Goal: Information Seeking & Learning: Understand process/instructions

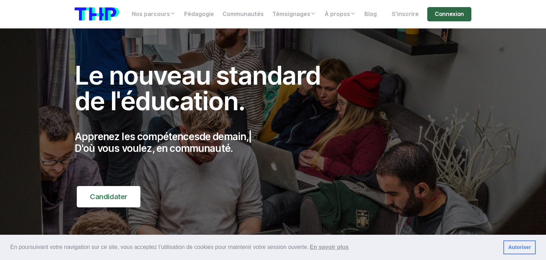
click at [463, 10] on link "Connexion" at bounding box center [449, 14] width 44 height 14
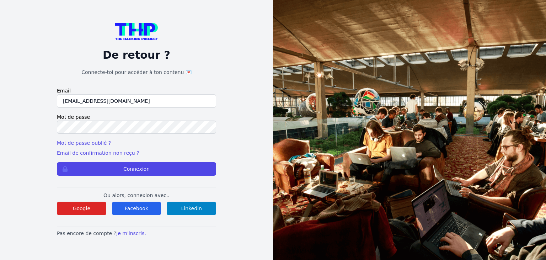
type input "[EMAIL_ADDRESS][DOMAIN_NAME]"
click at [57, 162] on button "Connexion" at bounding box center [136, 169] width 159 height 14
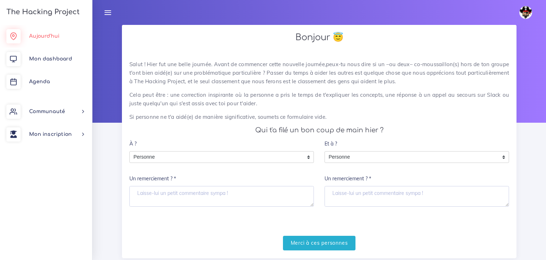
click at [47, 36] on span "Aujourd'hui" at bounding box center [44, 35] width 30 height 5
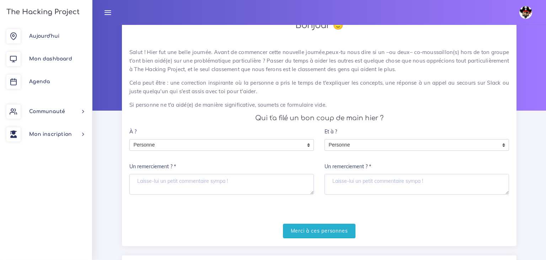
scroll to position [11, 0]
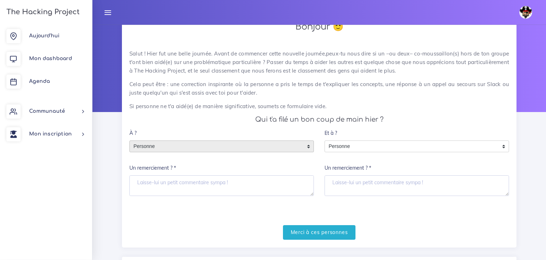
click at [311, 147] on div "Personne" at bounding box center [221, 146] width 184 height 12
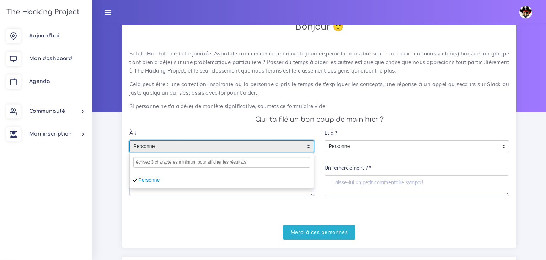
click at [225, 120] on h4 "Qui t'a filé un bon coup de main hier ?" at bounding box center [319, 120] width 380 height 8
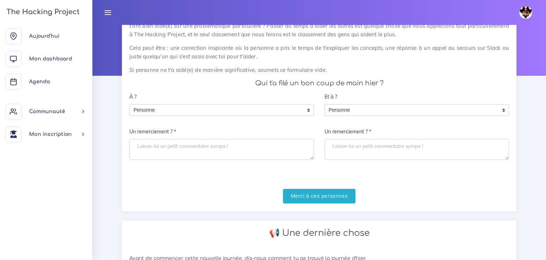
scroll to position [46, 0]
click at [58, 55] on link "Mon dashboard" at bounding box center [46, 59] width 92 height 23
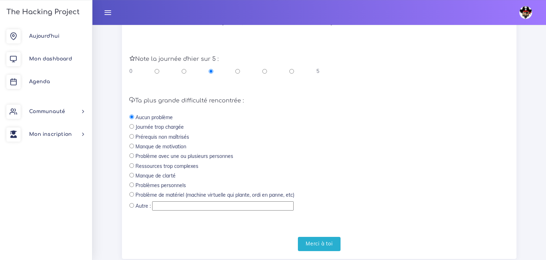
scroll to position [301, 0]
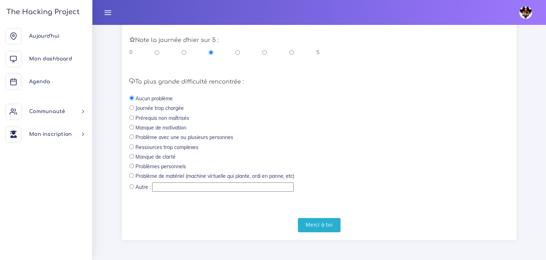
click at [131, 120] on input "radio" at bounding box center [131, 117] width 5 height 5
radio input "true"
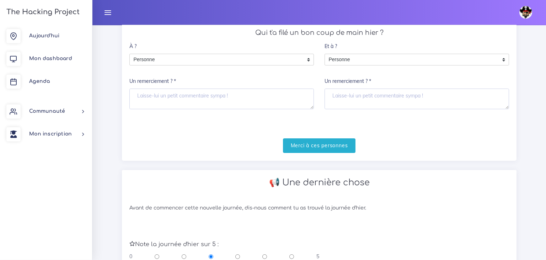
scroll to position [97, 0]
click at [231, 98] on textarea "Un remerciement ? *" at bounding box center [221, 99] width 184 height 21
click at [27, 160] on div "Aujourd'hui Mon dashboard Agenda Communauté Ambassade Certifications Marketplac…" at bounding box center [46, 142] width 92 height 235
click at [161, 95] on textarea "florian" at bounding box center [221, 99] width 184 height 21
type textarea "f"
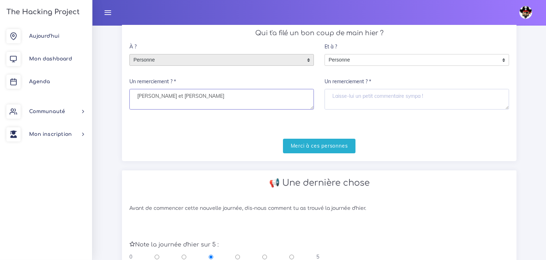
type textarea "Florian et Anthony"
click at [310, 61] on div "Personne" at bounding box center [221, 60] width 184 height 12
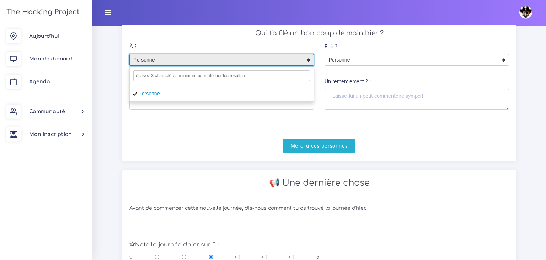
click at [265, 38] on div "Salut ! Hier fut une belle journée. Avant de commencer cette nouvelle journée,p…" at bounding box center [319, 58] width 395 height 205
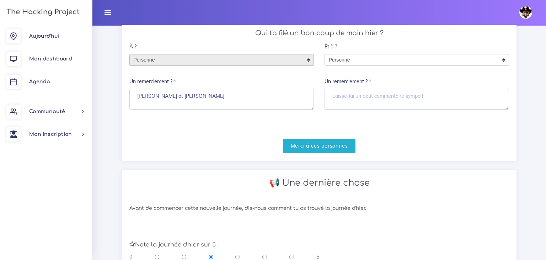
click at [309, 59] on div "Personne" at bounding box center [221, 60] width 184 height 12
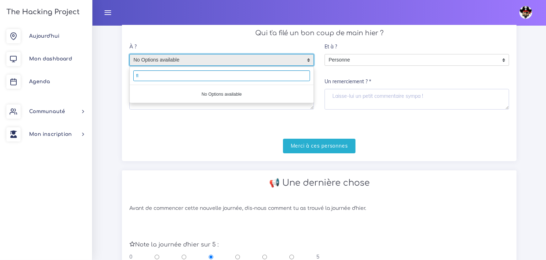
type input "f"
type input "F"
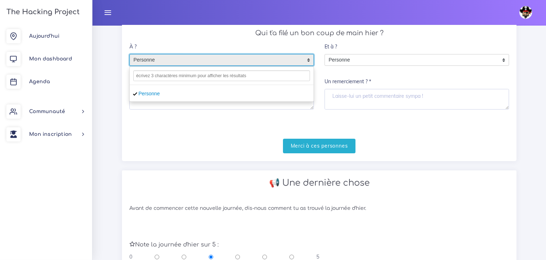
click at [376, 41] on div "Et à ? Personne Personne Personne Un remerciement ? *" at bounding box center [417, 74] width 184 height 70
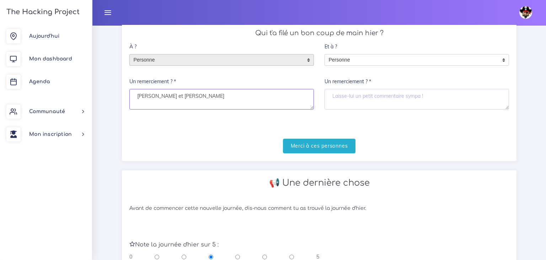
drag, startPoint x: 195, startPoint y: 98, endPoint x: 152, endPoint y: 95, distance: 43.1
click at [152, 95] on textarea "Florian et Anthony" at bounding box center [221, 99] width 184 height 21
drag, startPoint x: 155, startPoint y: 97, endPoint x: 119, endPoint y: 98, distance: 36.3
click at [129, 98] on textarea "Florian" at bounding box center [221, 99] width 184 height 21
type textarea "Florian"
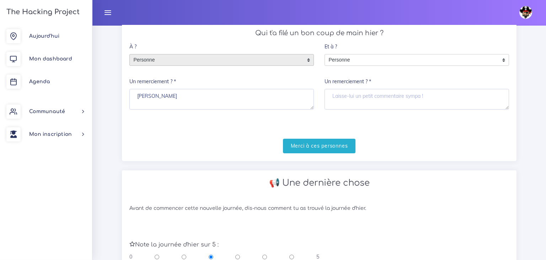
click at [310, 60] on div "Personne" at bounding box center [221, 60] width 184 height 12
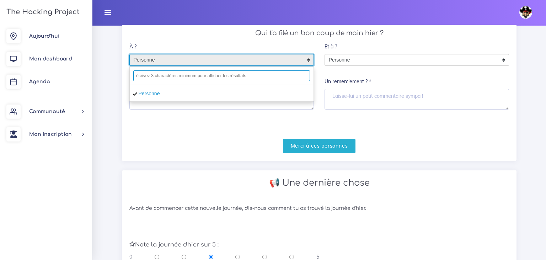
click at [213, 71] on input "text" at bounding box center [221, 75] width 177 height 11
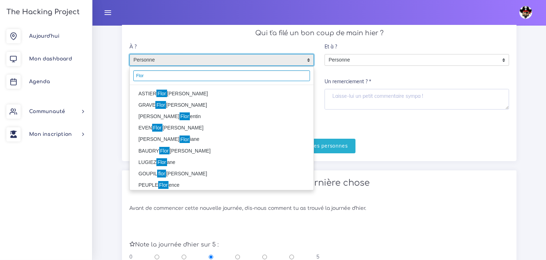
type input "Flor"
click at [156, 95] on mark "Flor" at bounding box center [161, 94] width 11 height 8
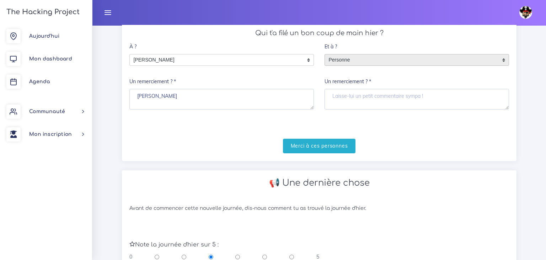
click at [366, 58] on span "Personne" at bounding box center [411, 59] width 173 height 11
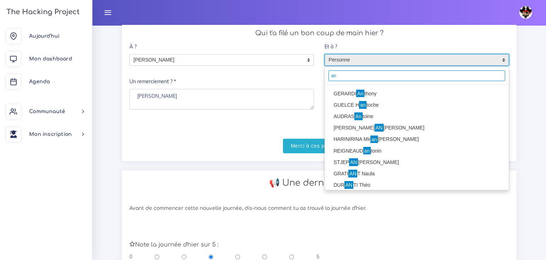
type input "a"
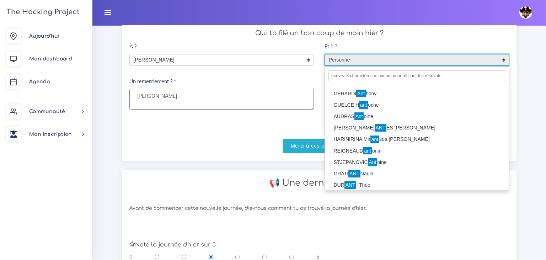
click at [221, 100] on textarea "Florian" at bounding box center [221, 99] width 184 height 21
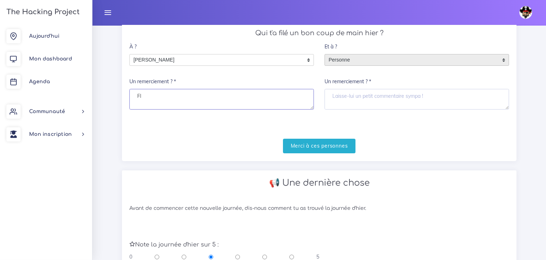
type textarea "F"
click at [187, 96] on textarea "Merci pour ton aide hier pour le github" at bounding box center [221, 99] width 184 height 21
click at [151, 103] on textarea "Merci pour ton aide hier pour le github" at bounding box center [221, 99] width 184 height 21
click at [187, 96] on textarea "Merci pour ton aide hier pour le github" at bounding box center [221, 99] width 184 height 21
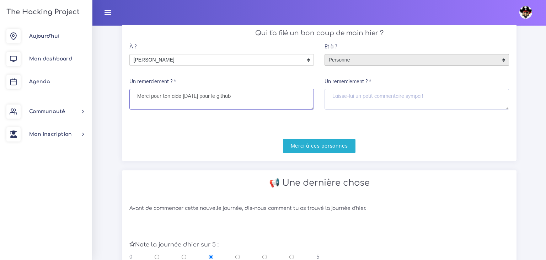
click at [185, 95] on textarea "Merci pour ton aide hier pour le github" at bounding box center [221, 99] width 184 height 21
click at [194, 95] on textarea "Merci pour ton aide hier pour le github" at bounding box center [221, 99] width 184 height 21
click at [205, 96] on textarea "Merci pour ton aide hier pour le github" at bounding box center [221, 99] width 184 height 21
click at [219, 92] on textarea "Merci pour ton aide hier pour le github" at bounding box center [221, 99] width 184 height 21
click at [187, 95] on textarea "Merci pour ton aide hier pour le github" at bounding box center [221, 99] width 184 height 21
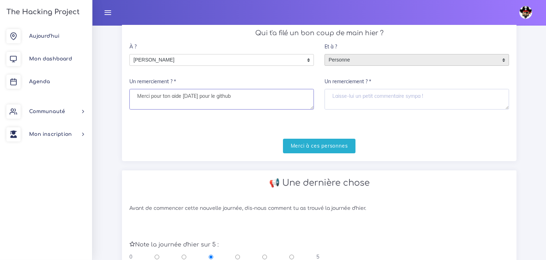
click at [187, 95] on textarea "Merci pour ton aide hier pour le github" at bounding box center [221, 99] width 184 height 21
click at [186, 95] on textarea "Merci pour ton aide hier pour le github" at bounding box center [221, 99] width 184 height 21
click at [146, 125] on form "À ? Personne ASTIER Florian ASTIER Florian Personne ASTIER Florian Un remerciem…" at bounding box center [319, 95] width 380 height 113
click at [207, 95] on textarea "Merci pour ton aide hier pour le github" at bounding box center [221, 99] width 184 height 21
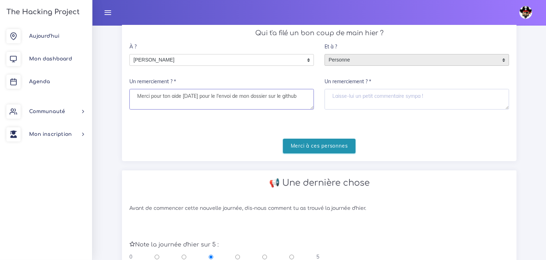
type textarea "Merci pour ton aide hier pour le l'envoi de mon dossier sur le github"
click at [306, 145] on input "Merci à ces personnes" at bounding box center [319, 146] width 73 height 15
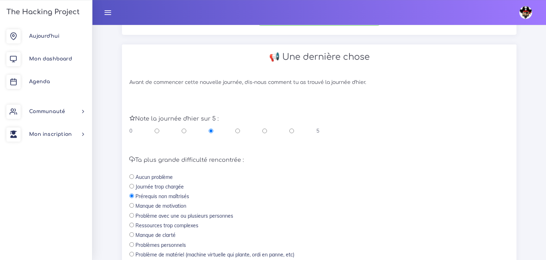
scroll to position [215, 0]
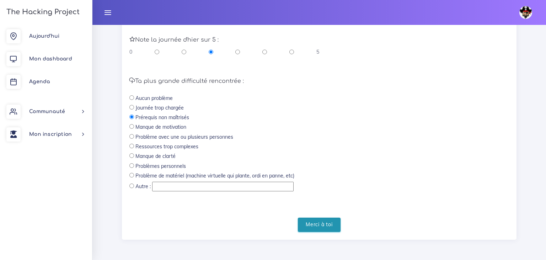
click at [316, 224] on input "Merci à toi" at bounding box center [319, 225] width 43 height 15
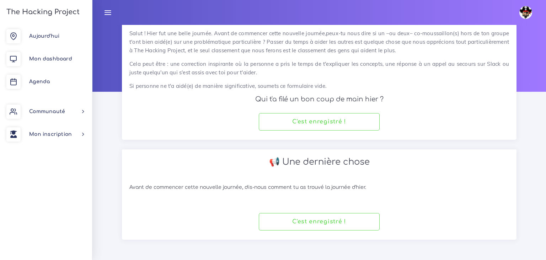
scroll to position [30, 0]
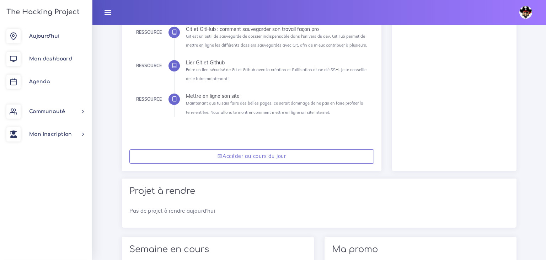
scroll to position [247, 0]
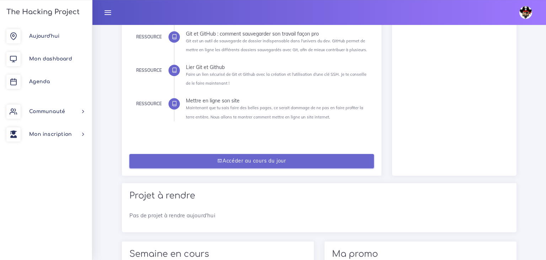
click at [293, 162] on link "Accéder au cours du jour" at bounding box center [251, 161] width 245 height 15
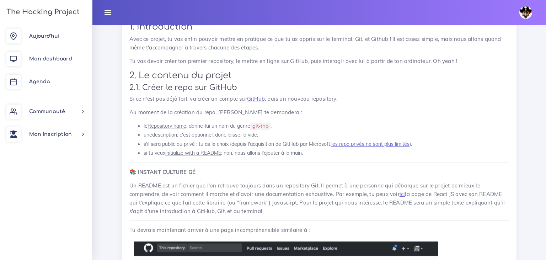
scroll to position [873, 0]
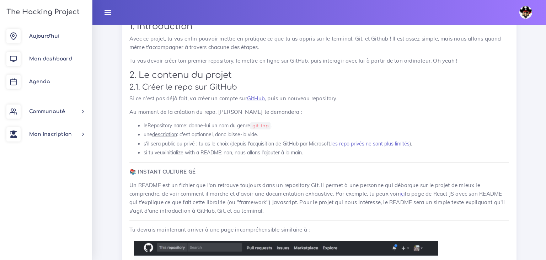
click at [293, 184] on p "Un README est un fichier que l'on retrouve toujours dans un repository Git. Il …" at bounding box center [319, 198] width 380 height 34
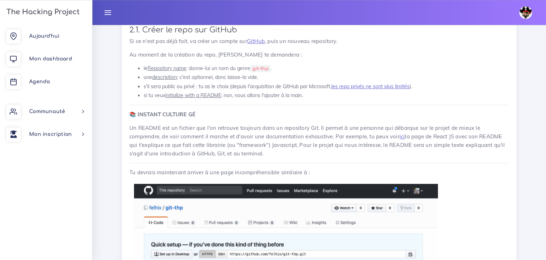
scroll to position [931, 0]
click at [23, 22] on link "The Hacking Project" at bounding box center [41, 11] width 75 height 23
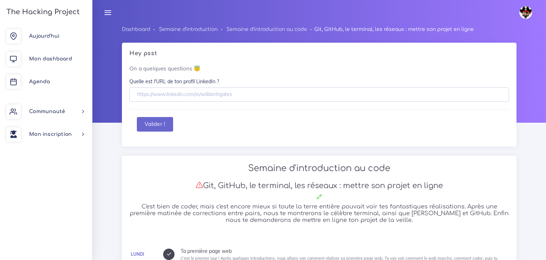
scroll to position [931, 0]
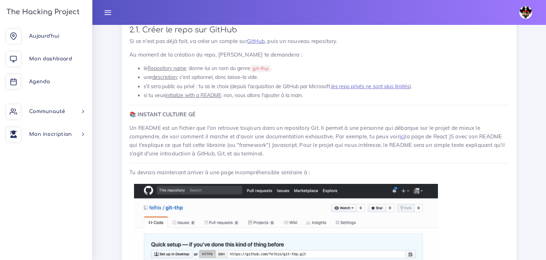
click at [524, 13] on img at bounding box center [525, 12] width 13 height 13
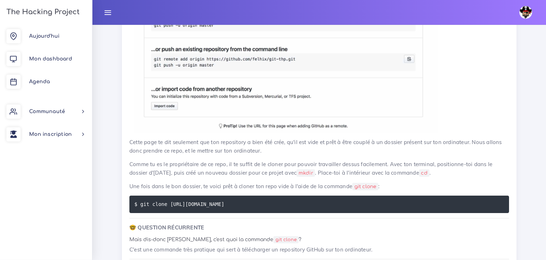
scroll to position [1231, 0]
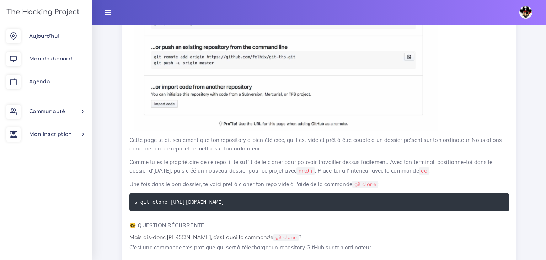
click at [29, 200] on div "[DATE] Mon dashboard [GEOGRAPHIC_DATA] Communauté [GEOGRAPHIC_DATA] Certificati…" at bounding box center [46, 142] width 92 height 235
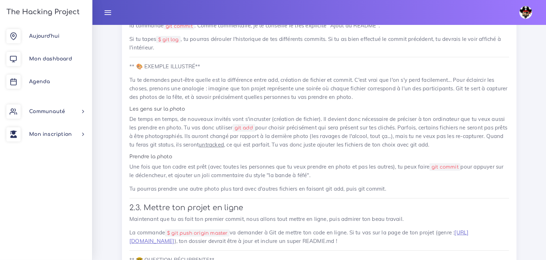
scroll to position [1935, 0]
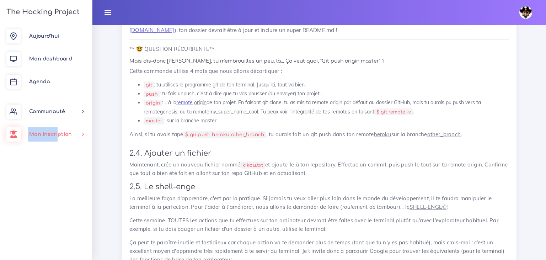
drag, startPoint x: 0, startPoint y: 160, endPoint x: 55, endPoint y: 168, distance: 56.0
click at [55, 168] on div "[DATE] Mon dashboard [GEOGRAPHIC_DATA] Communauté [GEOGRAPHIC_DATA] Certificati…" at bounding box center [46, 142] width 92 height 235
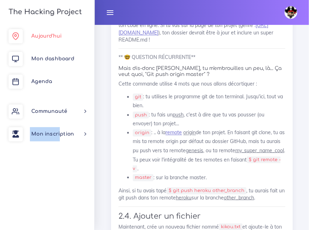
scroll to position [2489, 0]
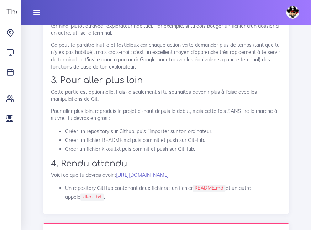
drag, startPoint x: 12, startPoint y: 163, endPoint x: 80, endPoint y: 159, distance: 68.3
click at [21, 159] on div "The Hacking Project [DATE] Mon dashboard [GEOGRAPHIC_DATA] Communauté [GEOGRAPH…" at bounding box center [10, 115] width 21 height 230
drag, startPoint x: 2, startPoint y: 160, endPoint x: 28, endPoint y: 154, distance: 26.3
click at [21, 154] on div "The Hacking Project [DATE] Mon dashboard [GEOGRAPHIC_DATA] Communauté [GEOGRAPH…" at bounding box center [10, 115] width 21 height 230
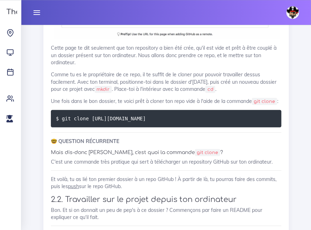
scroll to position [1561, 0]
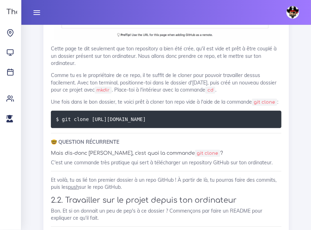
drag, startPoint x: 231, startPoint y: 199, endPoint x: 79, endPoint y: 200, distance: 152.5
click at [79, 128] on pre "$ git clone [URL][DOMAIN_NAME]" at bounding box center [166, 119] width 230 height 17
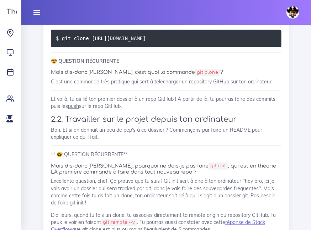
scroll to position [1643, 0]
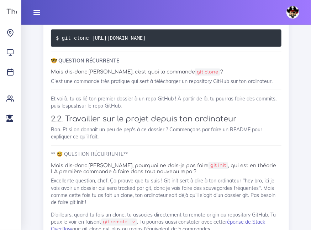
click at [268, 75] on h6 "Mais dis-donc [PERSON_NAME], c'est quoi la commande git clone ?" at bounding box center [166, 72] width 230 height 6
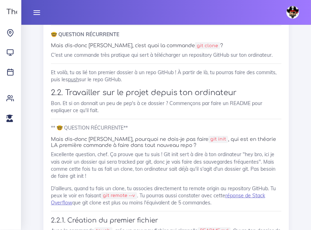
scroll to position [1670, 0]
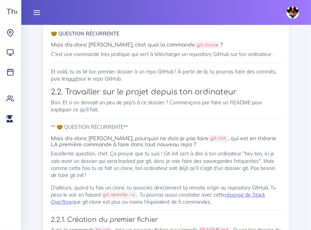
click at [148, 15] on code "$ git clone [URL][DOMAIN_NAME]" at bounding box center [102, 11] width 92 height 8
drag, startPoint x: 227, startPoint y: 93, endPoint x: 96, endPoint y: 83, distance: 131.9
click at [96, 20] on pre "$ git clone [URL][DOMAIN_NAME]" at bounding box center [166, 10] width 230 height 17
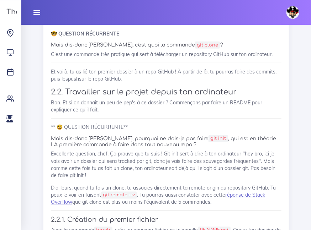
click at [181, 83] on p "Et voilà, tu as lié ton premier dossier à un repo GitHub ! À partir de là, tu p…" at bounding box center [166, 75] width 230 height 15
click at [166, 97] on h3 "2.2. Travailler sur le projet depuis ton ordinateur" at bounding box center [166, 92] width 230 height 9
click at [226, 58] on p "C'est une commande très pratique qui sert à télécharger un repository GitHub su…" at bounding box center [166, 54] width 230 height 7
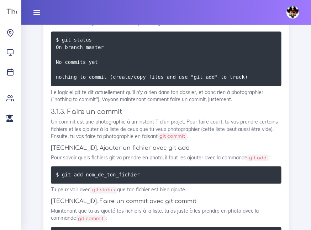
scroll to position [7193, 0]
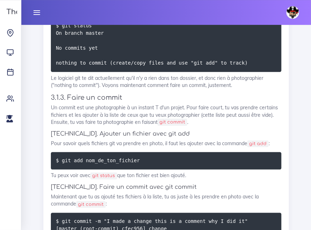
scroll to position [7216, 0]
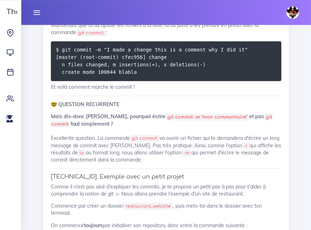
scroll to position [7378, 0]
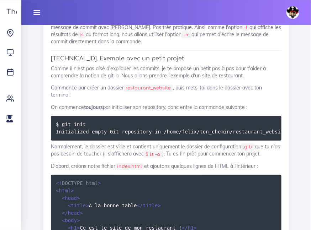
scroll to position [7498, 0]
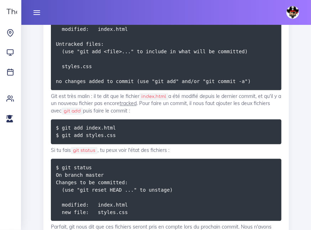
scroll to position [8223, 0]
